Goal: Information Seeking & Learning: Learn about a topic

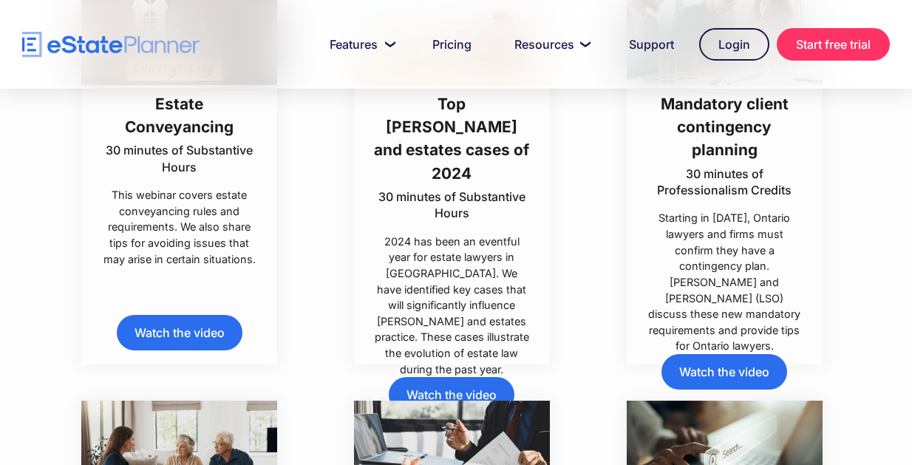
scroll to position [1419, 0]
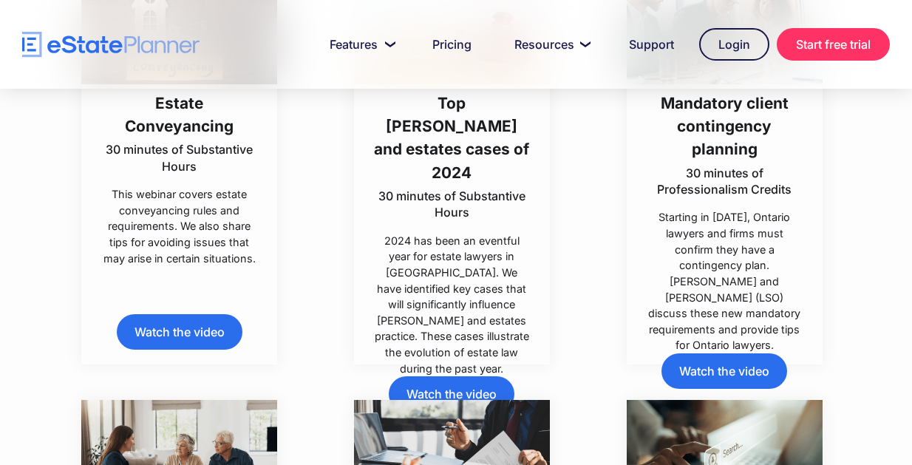
click at [438, 376] on link "Watch the video" at bounding box center [452, 393] width 126 height 35
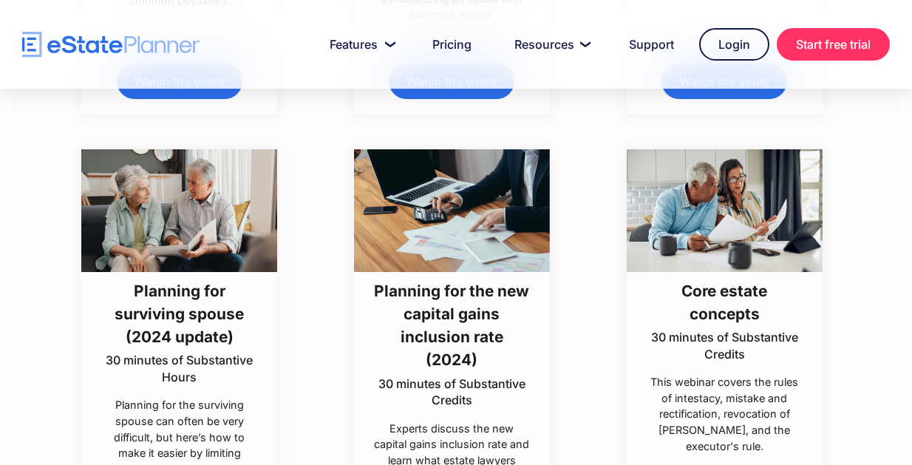
scroll to position [2128, 0]
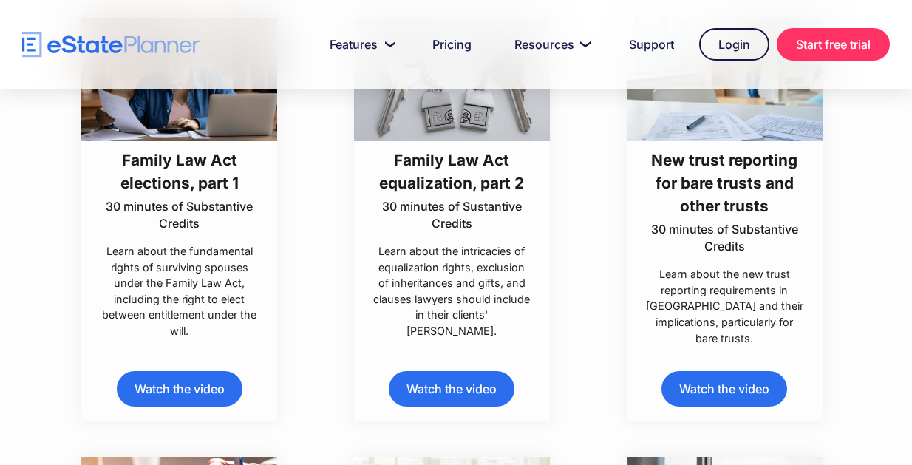
scroll to position [3133, 0]
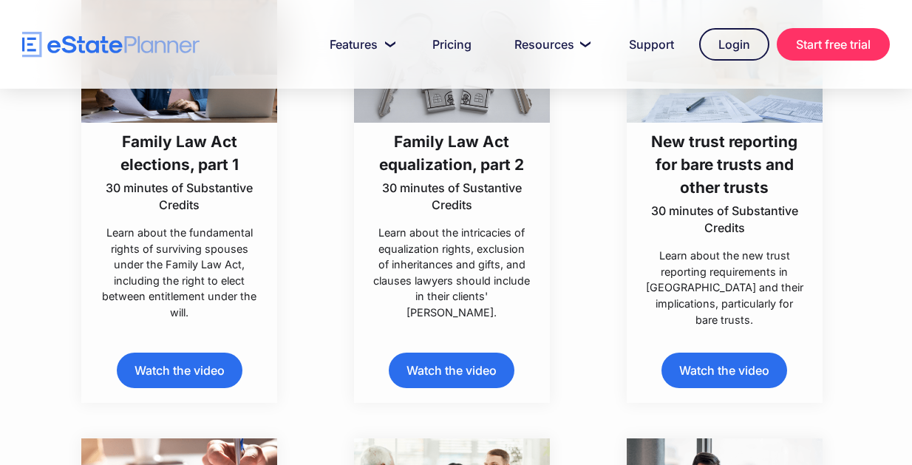
click at [168, 388] on link "Watch the video" at bounding box center [180, 370] width 126 height 35
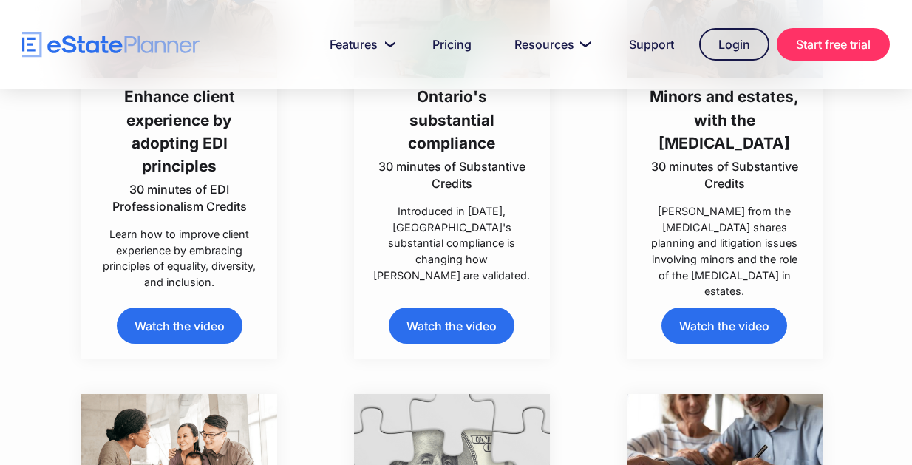
scroll to position [4493, 0]
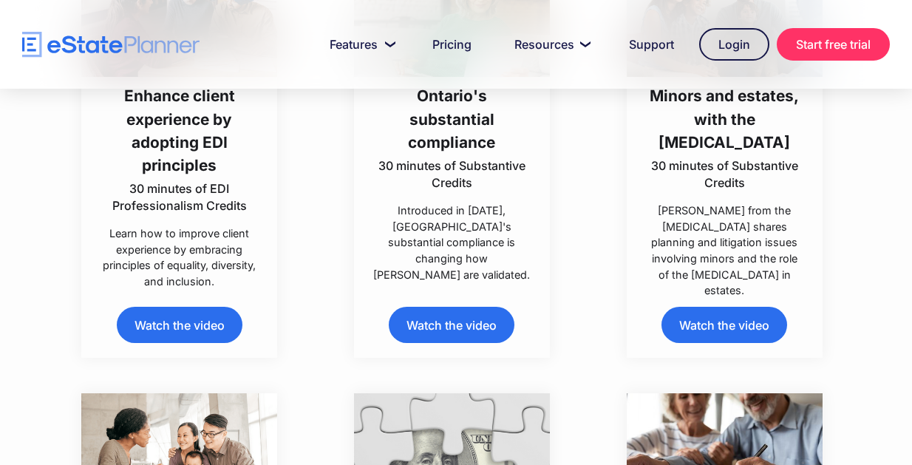
click at [733, 342] on link "Watch the video" at bounding box center [724, 324] width 126 height 35
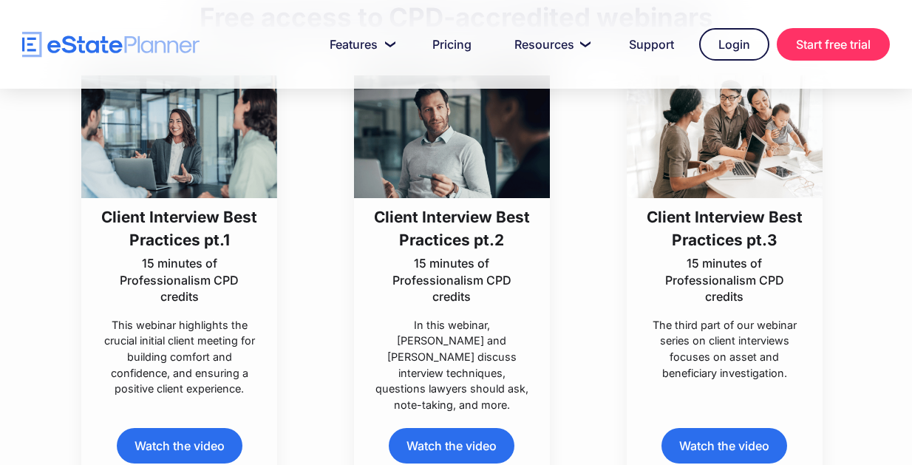
scroll to position [22, 0]
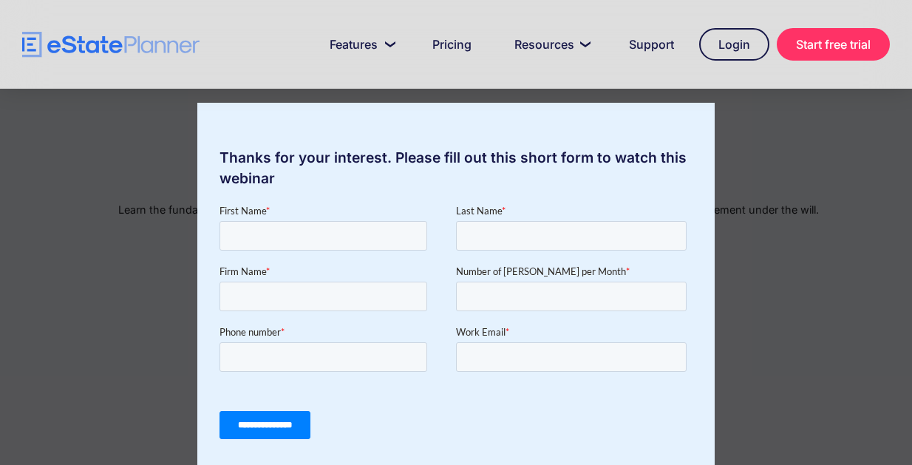
click at [840, 153] on div "Thanks for your interest. Please fill out this short form to watch this webinar" at bounding box center [456, 232] width 912 height 465
click at [837, 316] on div "Thanks for your interest. Please fill out this short form to watch this webinar" at bounding box center [456, 232] width 912 height 465
